Goal: Task Accomplishment & Management: Use online tool/utility

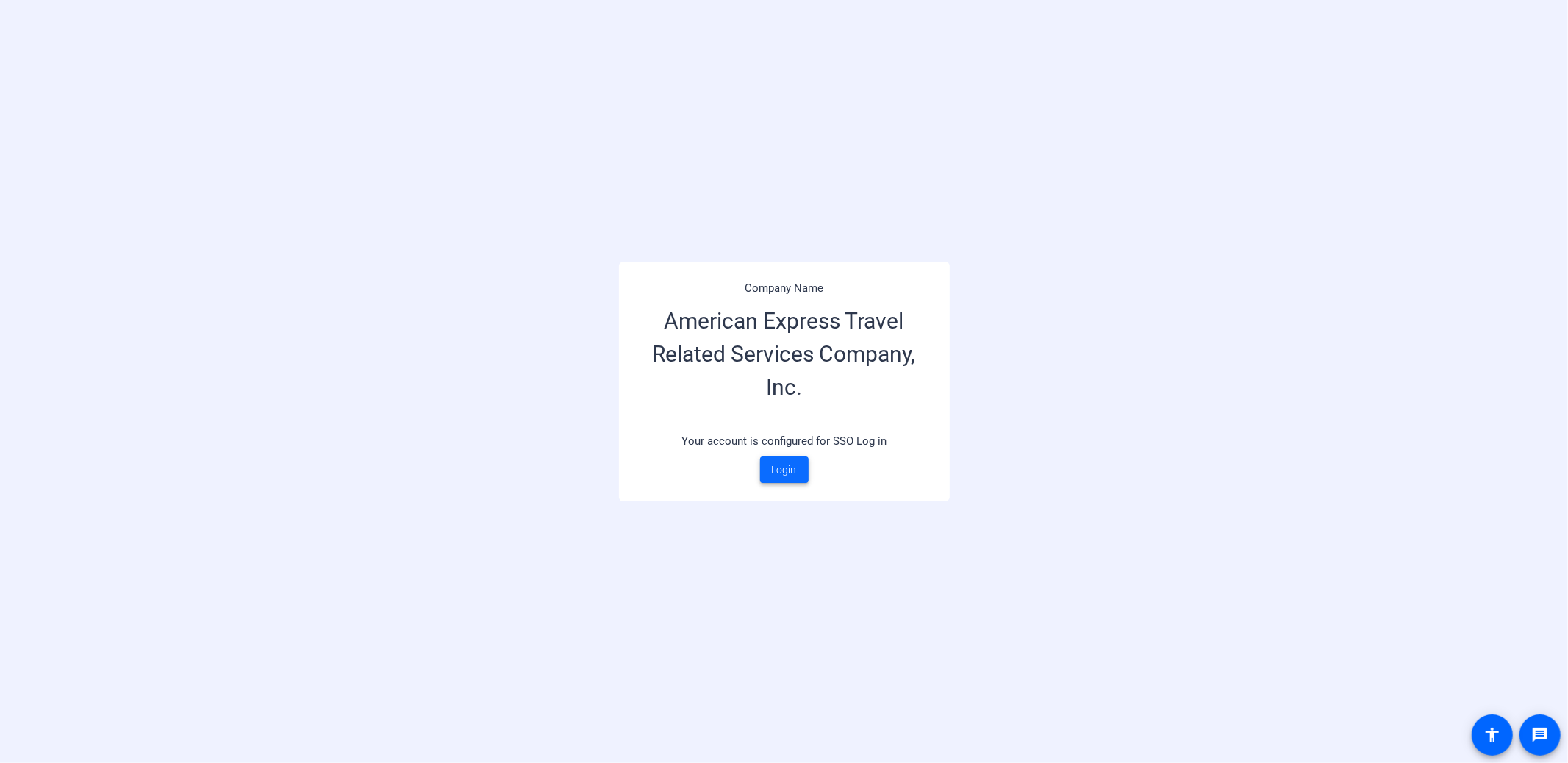
click at [786, 466] on span "Login" at bounding box center [784, 470] width 25 height 16
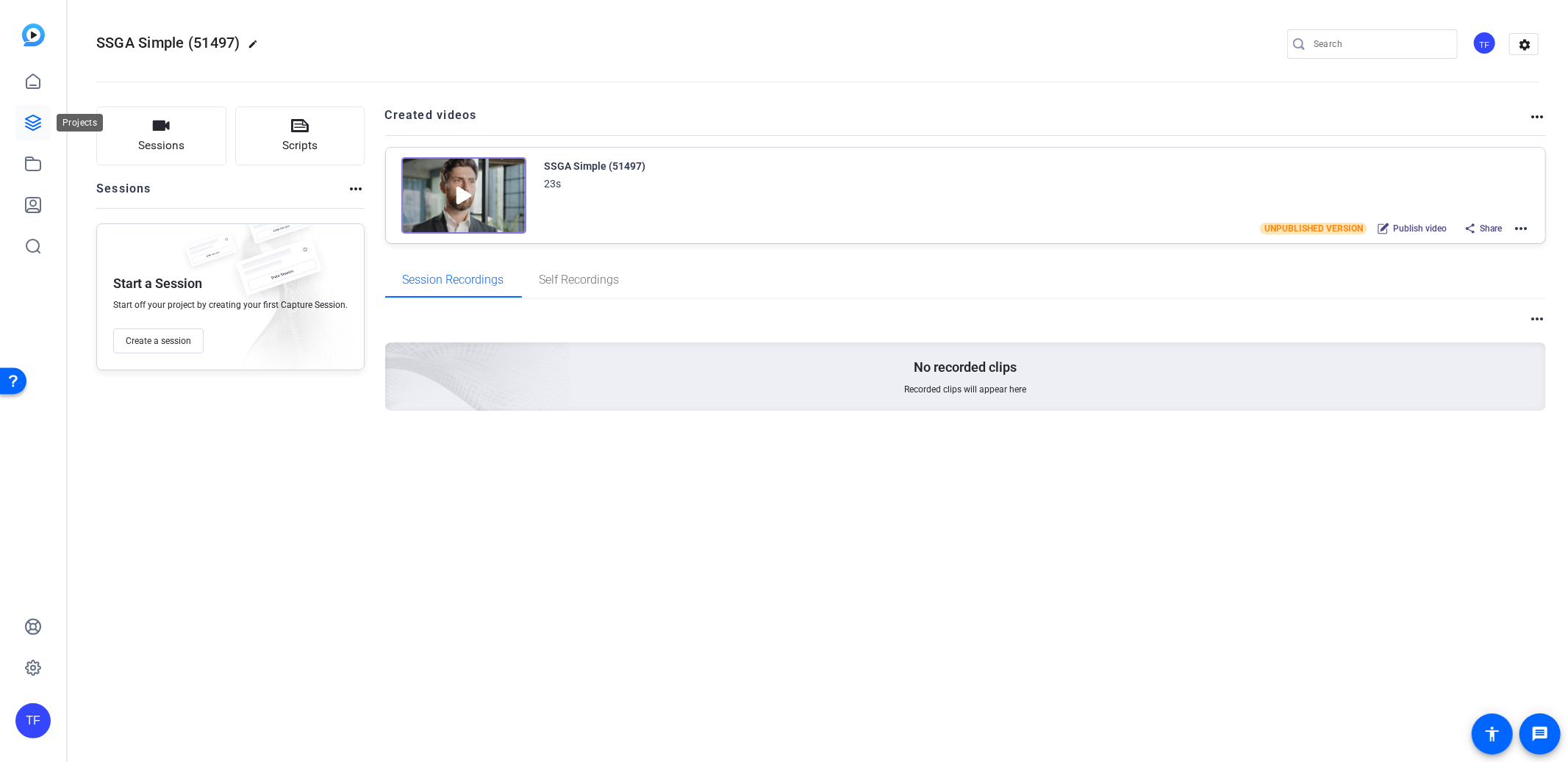
click at [27, 116] on icon at bounding box center [33, 123] width 18 height 18
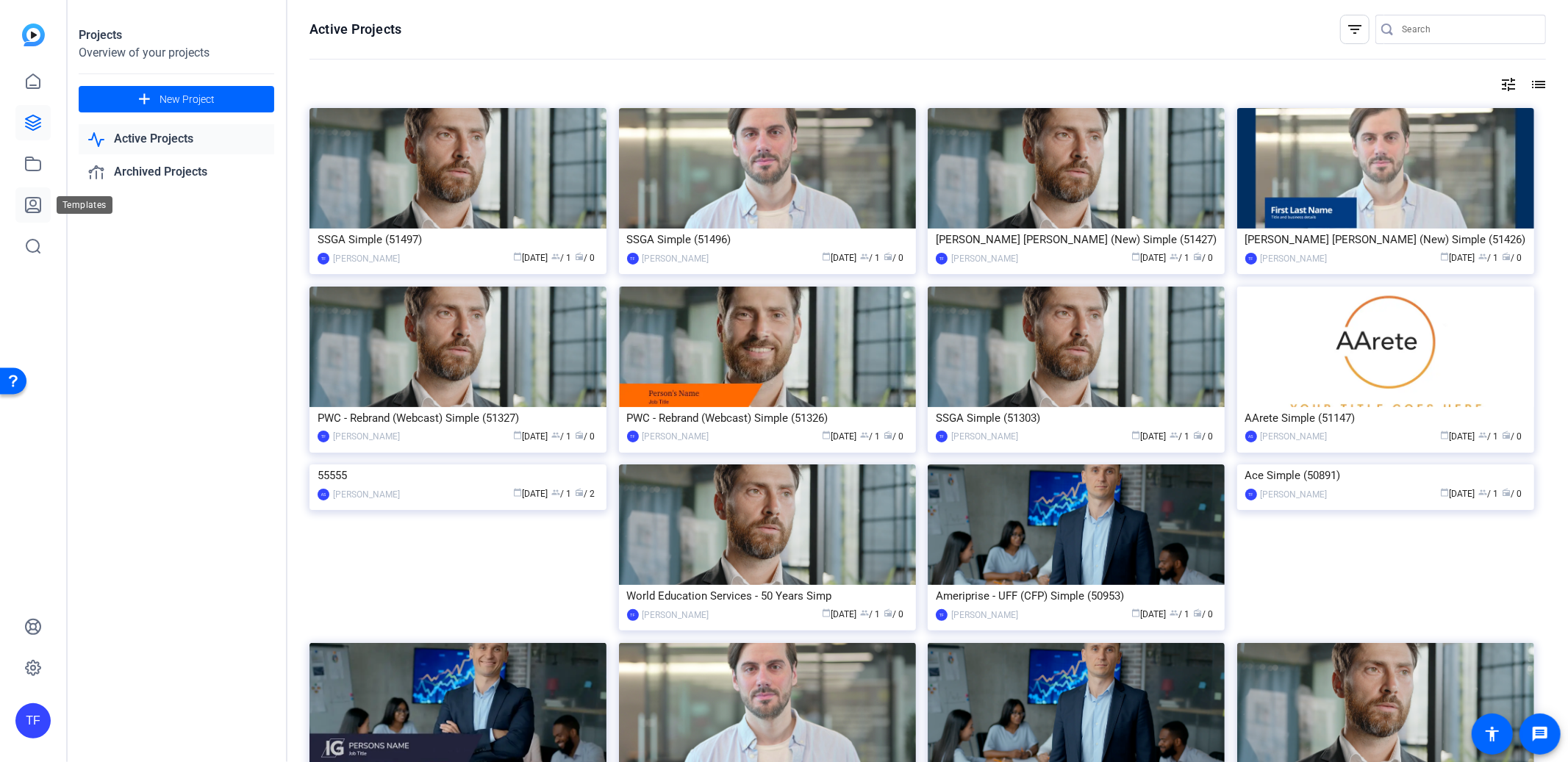
click at [30, 205] on icon at bounding box center [33, 205] width 15 height 15
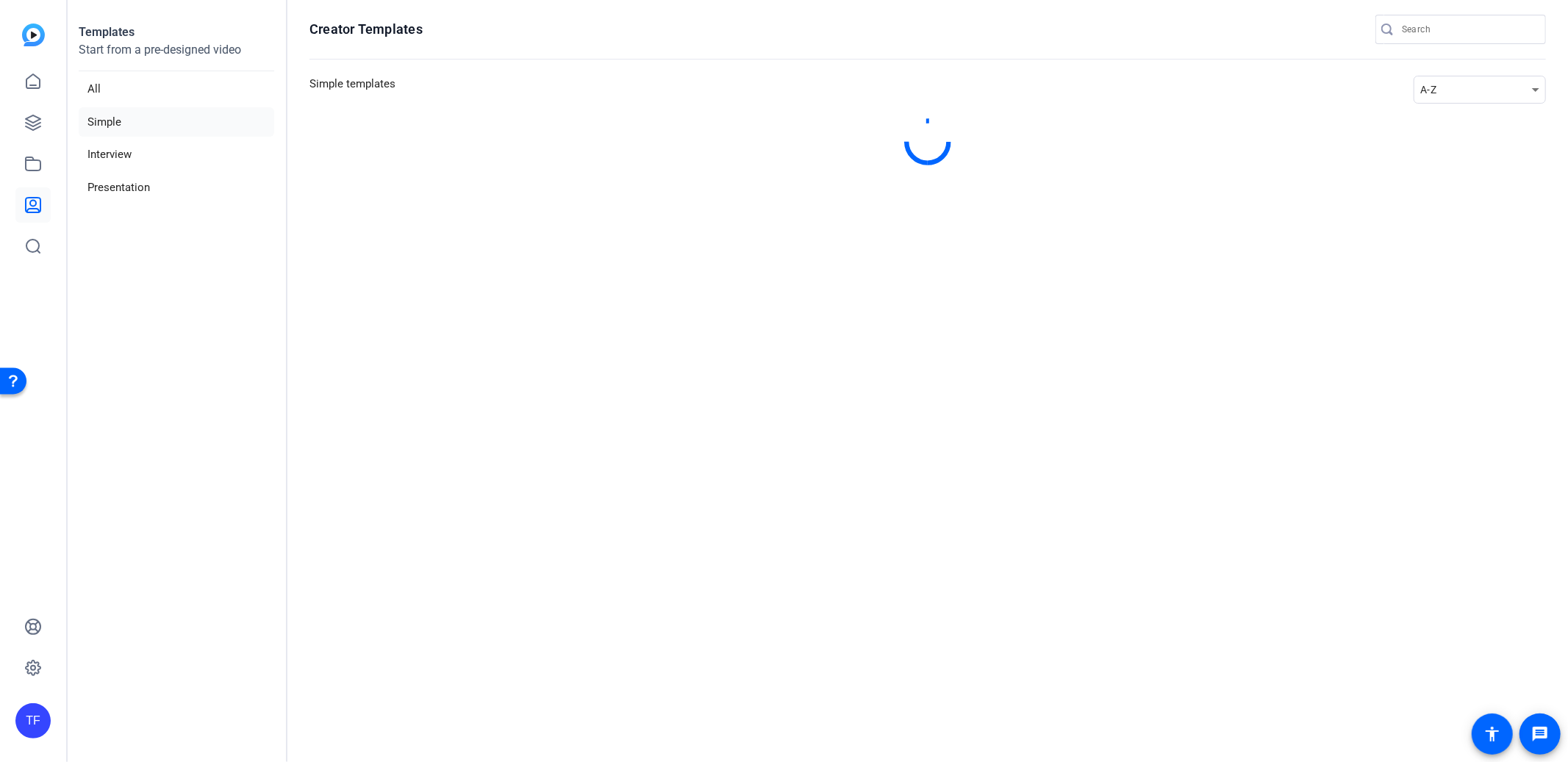
click at [1461, 93] on div "A-Z" at bounding box center [1476, 90] width 112 height 18
click at [1481, 108] on mat-option "Newest" at bounding box center [1487, 116] width 133 height 24
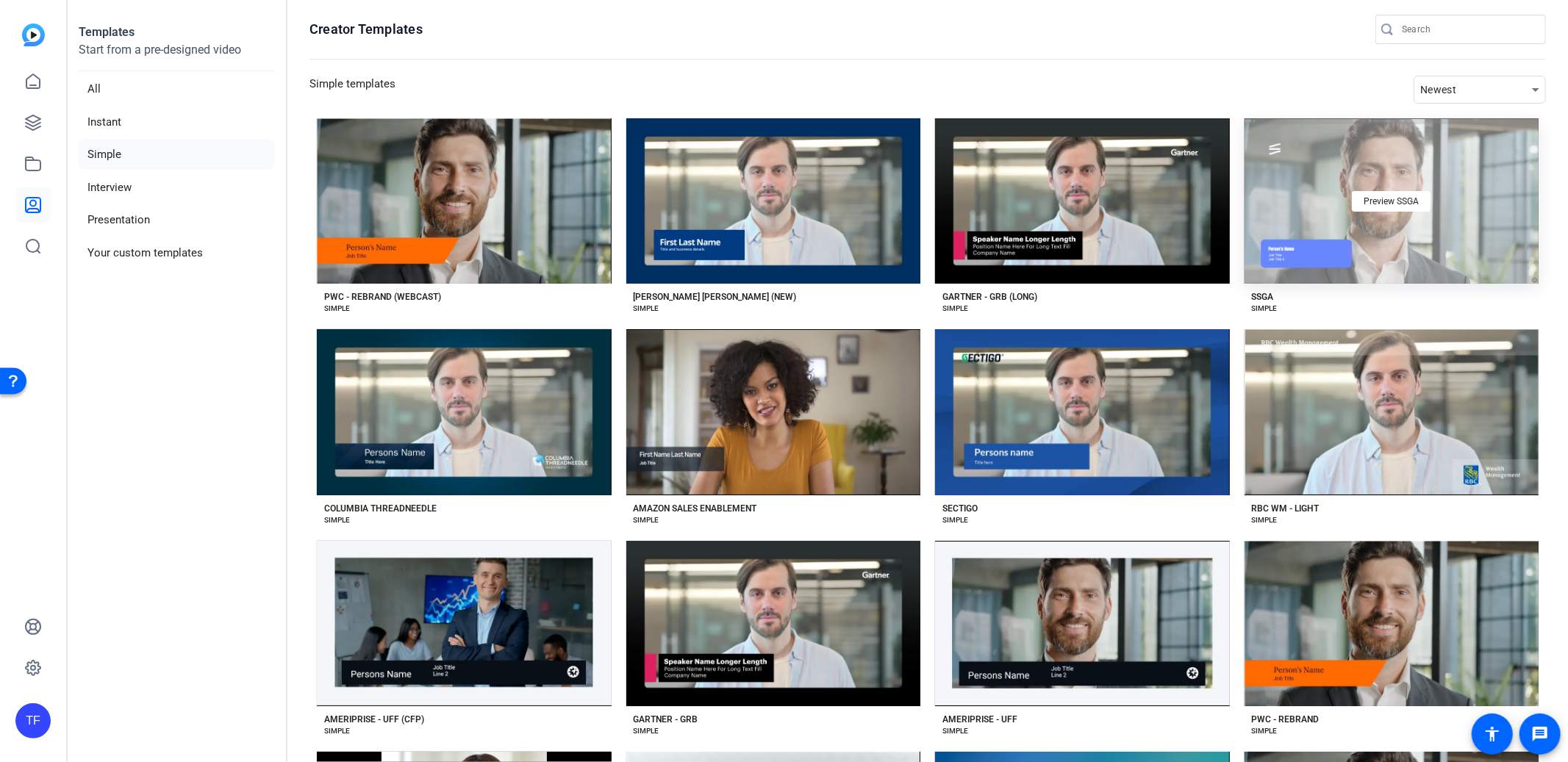
click at [1346, 233] on div "Preview SSGA" at bounding box center [1392, 201] width 295 height 165
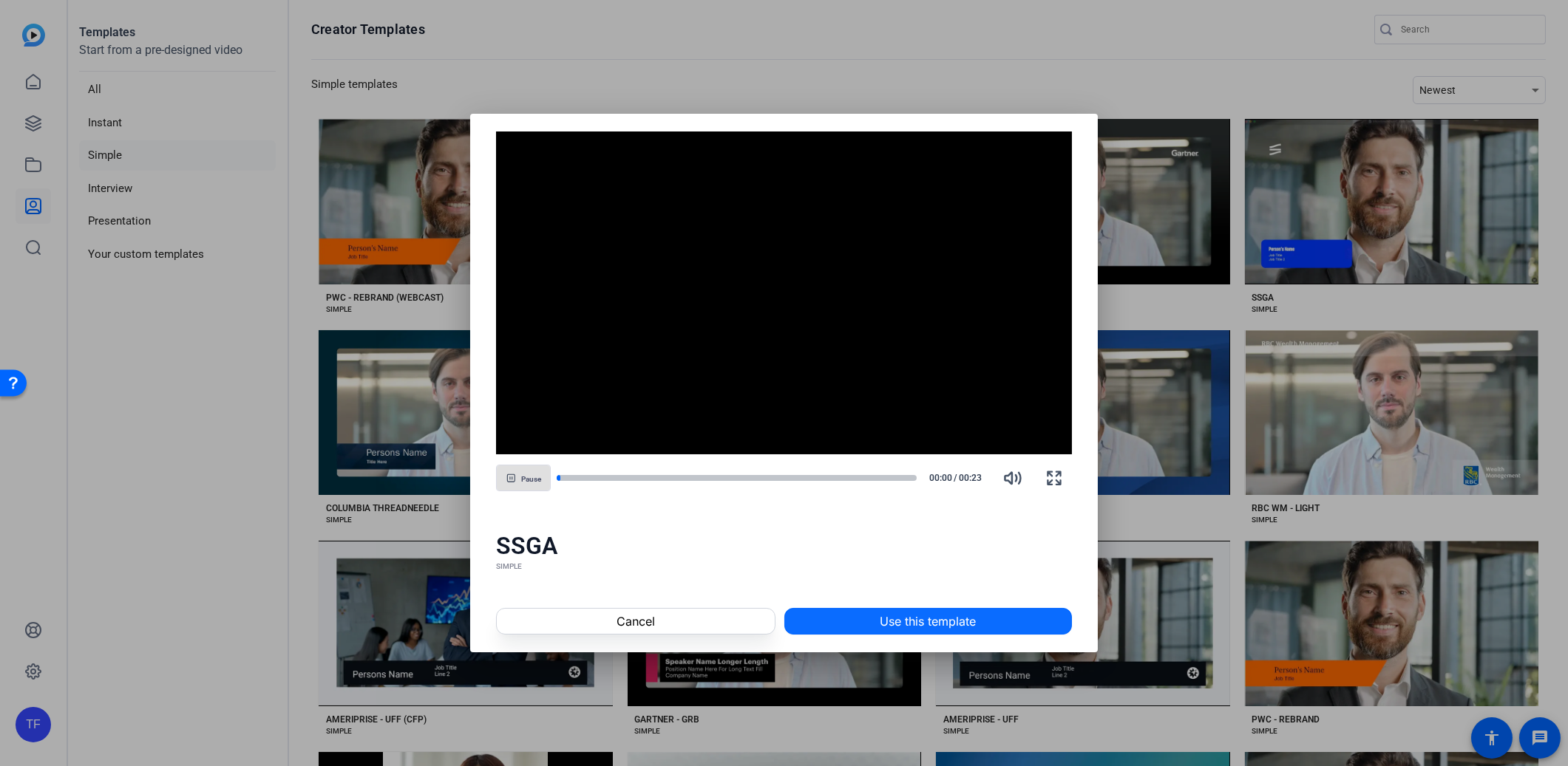
click at [902, 618] on span "Use this template" at bounding box center [927, 622] width 96 height 18
